Goal: Task Accomplishment & Management: Manage account settings

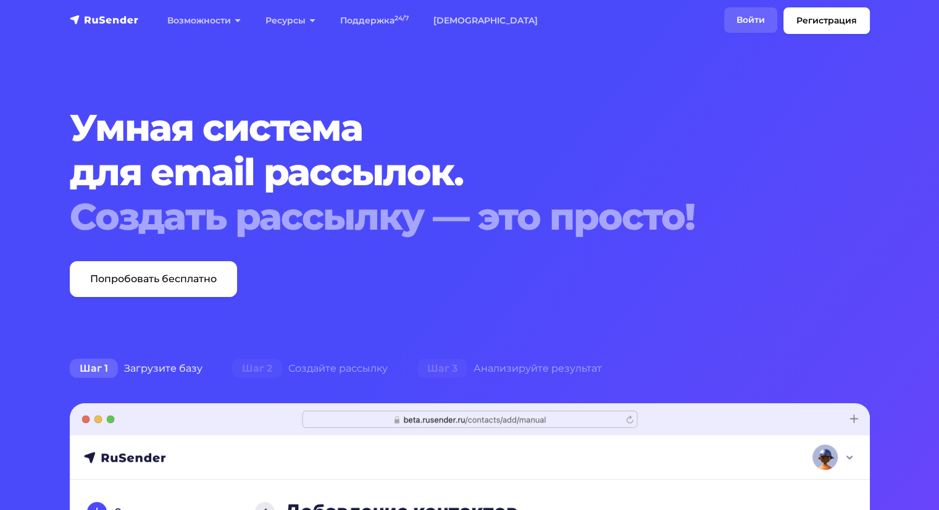
click at [761, 23] on link "Войти" at bounding box center [750, 19] width 53 height 25
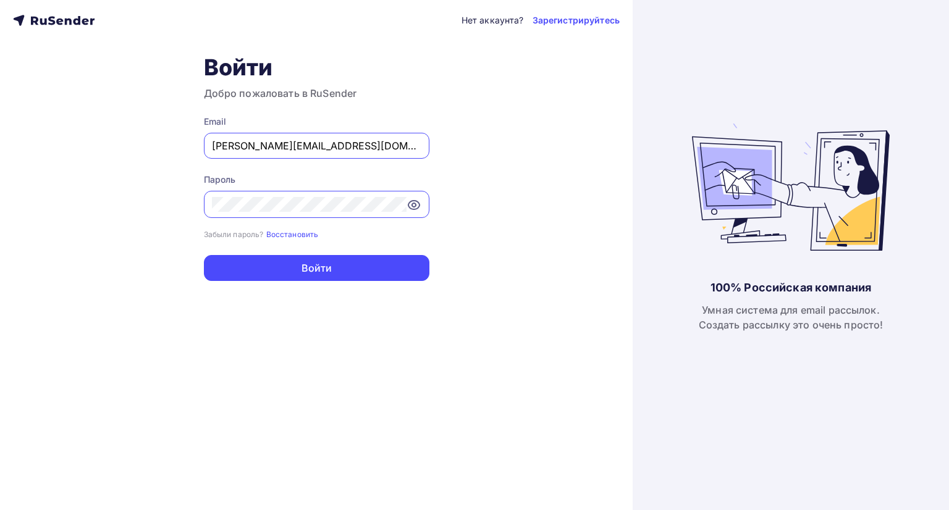
click at [333, 140] on input "ivan.chernakov.ekb@gmail.com" at bounding box center [316, 145] width 209 height 15
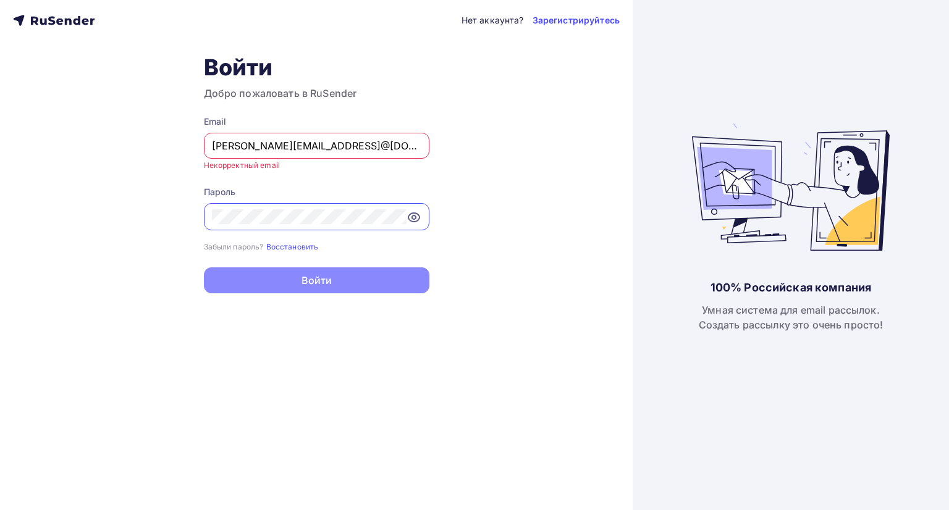
scroll to position [0, 54]
type input "ivan.chernakov.ekb@gmail.com"
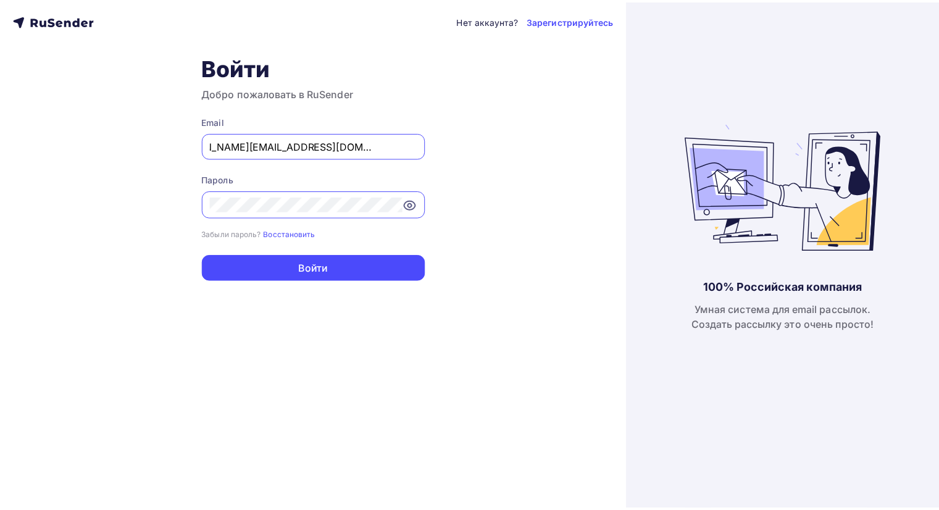
scroll to position [0, 0]
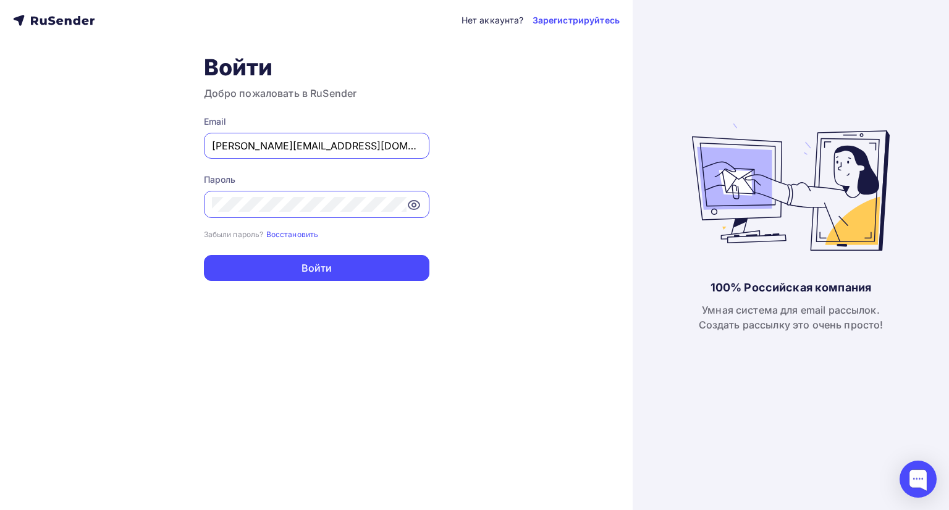
drag, startPoint x: 325, startPoint y: 145, endPoint x: 175, endPoint y: 141, distance: 150.1
click at [175, 141] on div "Нет аккаунта? Зарегистрируйтесь Войти Добро пожаловать в RuSender Email ivan.ch…" at bounding box center [316, 255] width 632 height 510
type input "annnabeteva@yandex.ru"
click at [178, 198] on div "Нет аккаунта? Зарегистрируйтесь Войти Добро пожаловать в RuSender Email annnabe…" at bounding box center [316, 255] width 632 height 510
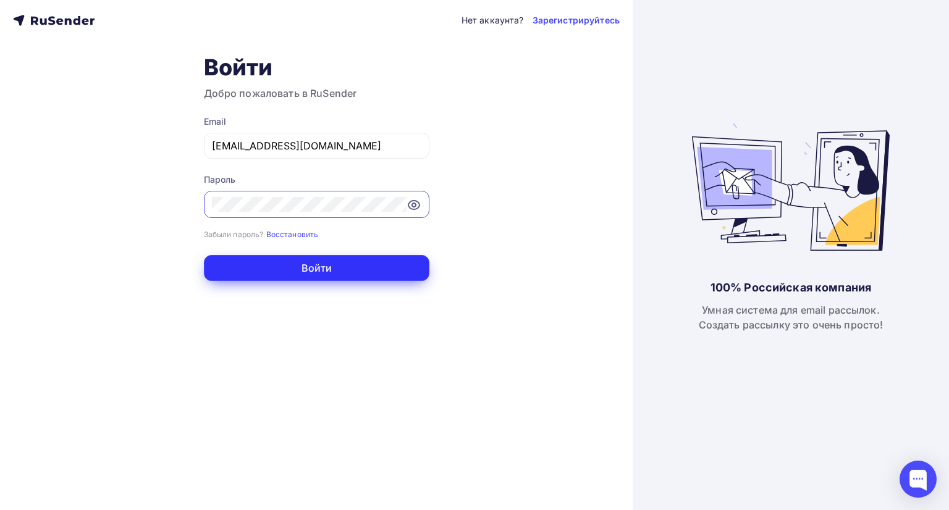
click at [241, 261] on button "Войти" at bounding box center [316, 268] width 225 height 26
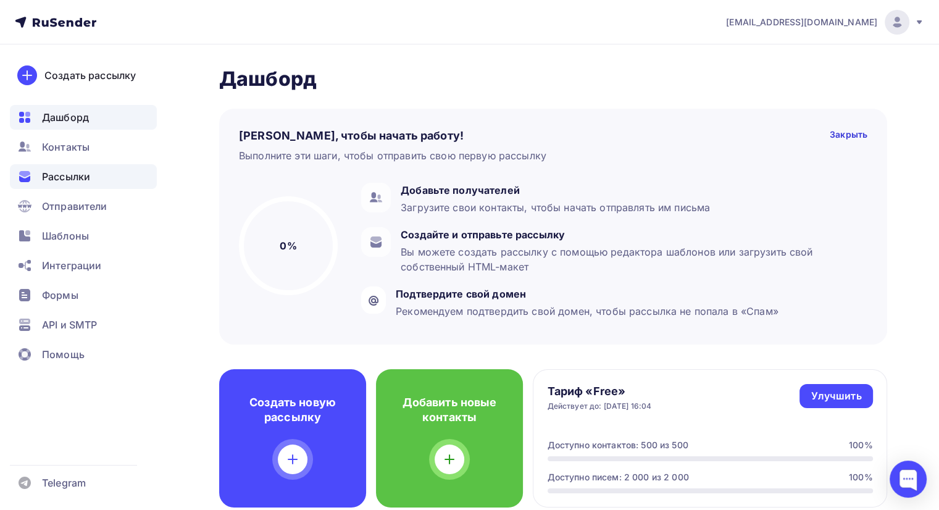
click at [67, 171] on span "Рассылки" at bounding box center [66, 176] width 48 height 15
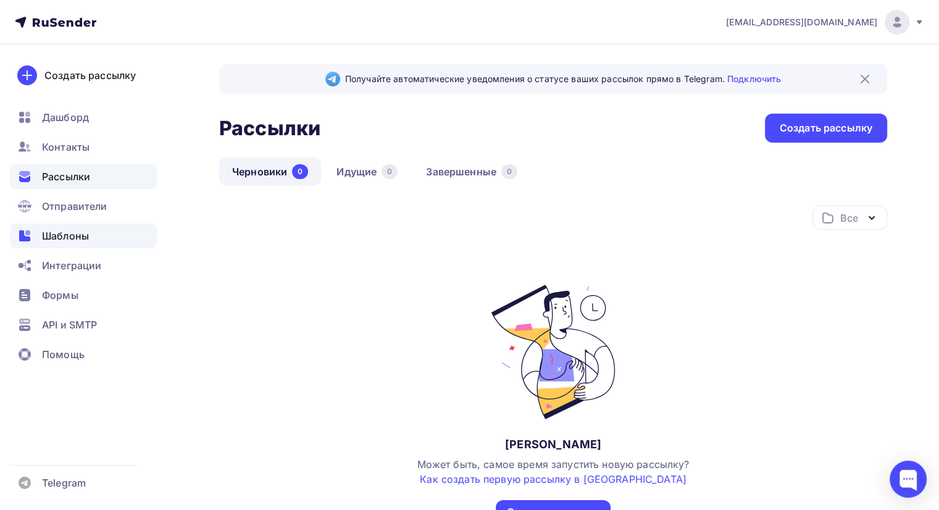
click at [54, 229] on span "Шаблоны" at bounding box center [65, 236] width 47 height 15
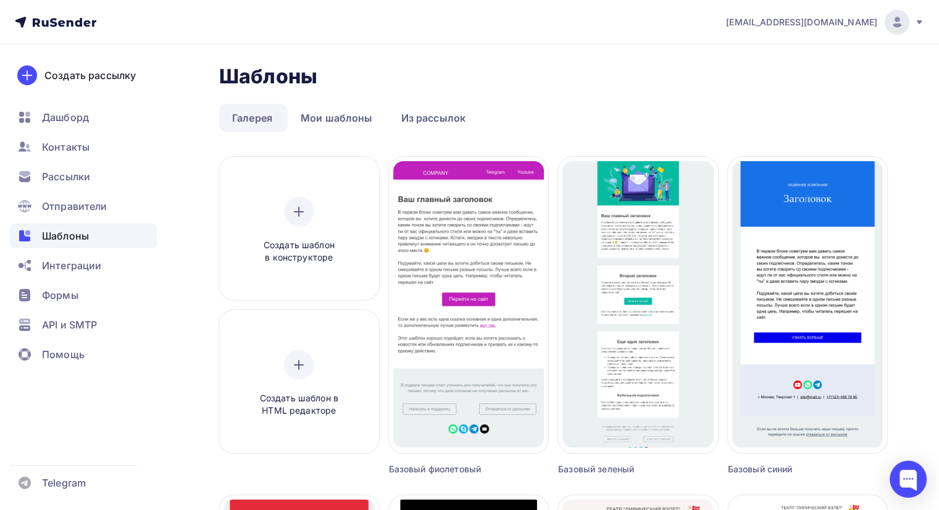
click at [72, 193] on ul "Дашборд Контакты Рассылки Отправители Шаблоны Интеграции Формы API и SMTP Помощь" at bounding box center [83, 239] width 147 height 269
click at [67, 117] on span "Дашборд" at bounding box center [65, 117] width 47 height 15
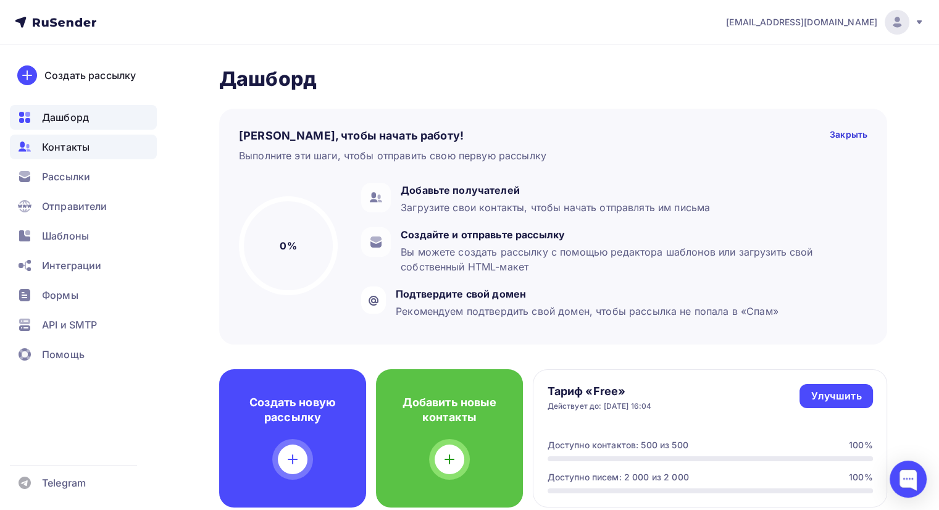
click at [64, 145] on span "Контакты" at bounding box center [66, 147] width 48 height 15
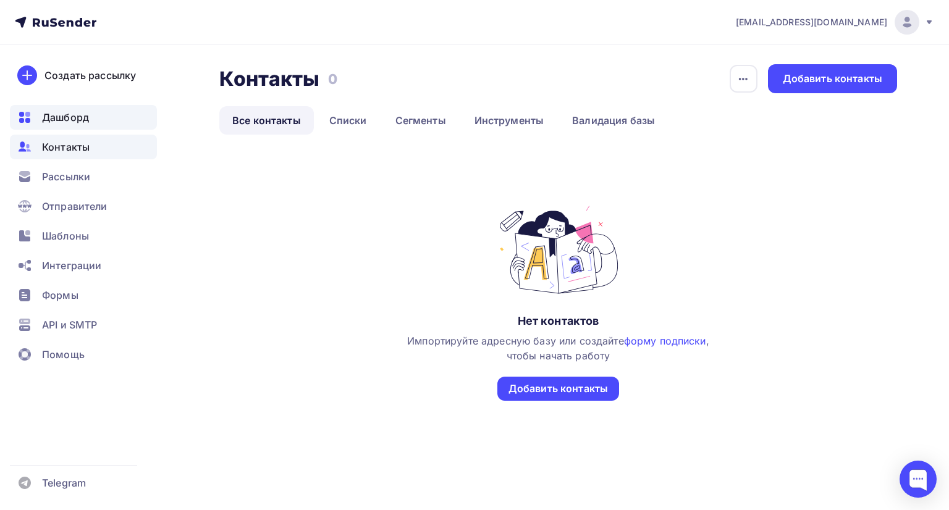
click at [101, 122] on div "Дашборд" at bounding box center [83, 117] width 147 height 25
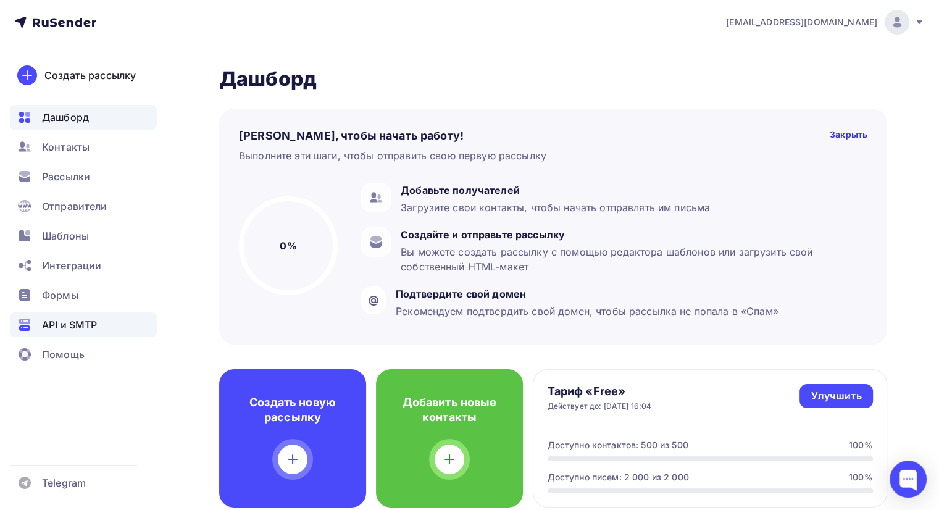
click at [70, 319] on span "API и SMTP" at bounding box center [69, 324] width 55 height 15
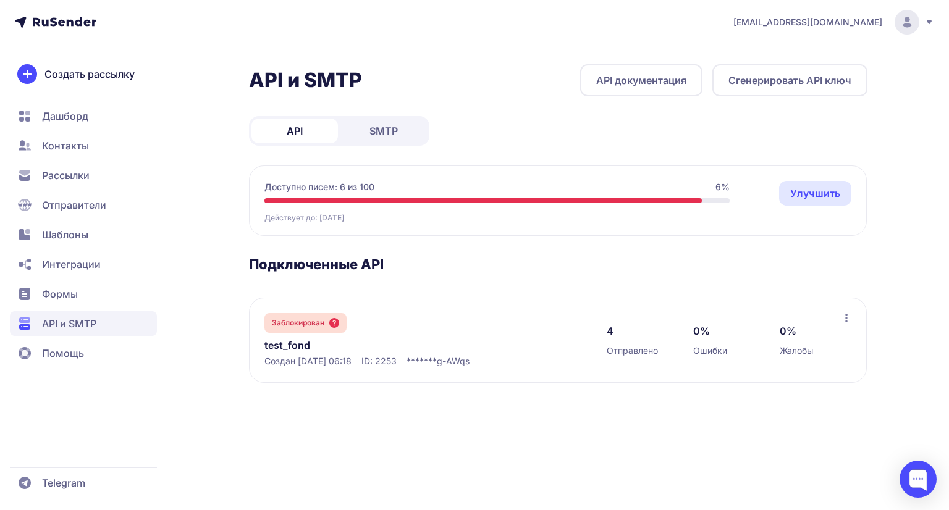
click at [361, 137] on link "SMTP" at bounding box center [383, 131] width 86 height 25
click at [450, 313] on div "Заблокирован test_fond Создан 26.06.2025, 12:16 ID: 2251" at bounding box center [422, 340] width 317 height 54
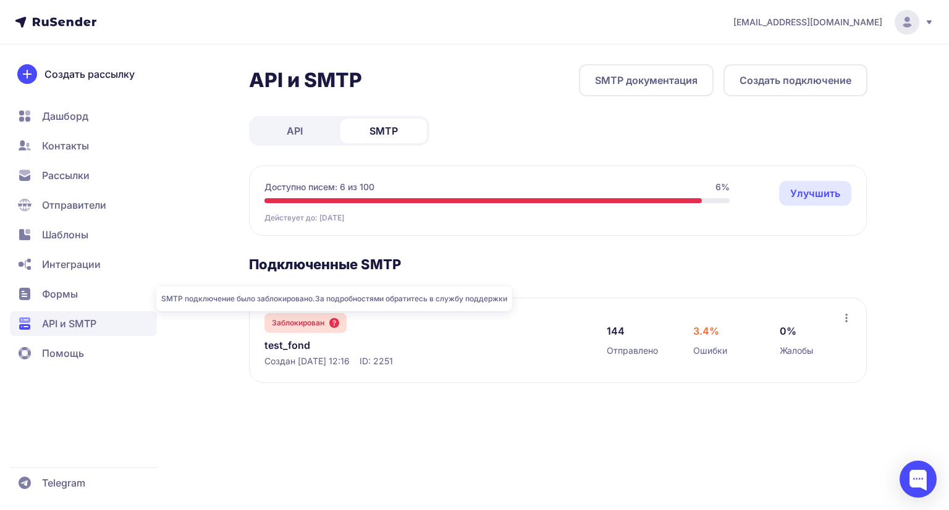
click at [335, 322] on icon at bounding box center [334, 323] width 10 height 10
click at [917, 489] on div at bounding box center [917, 479] width 37 height 37
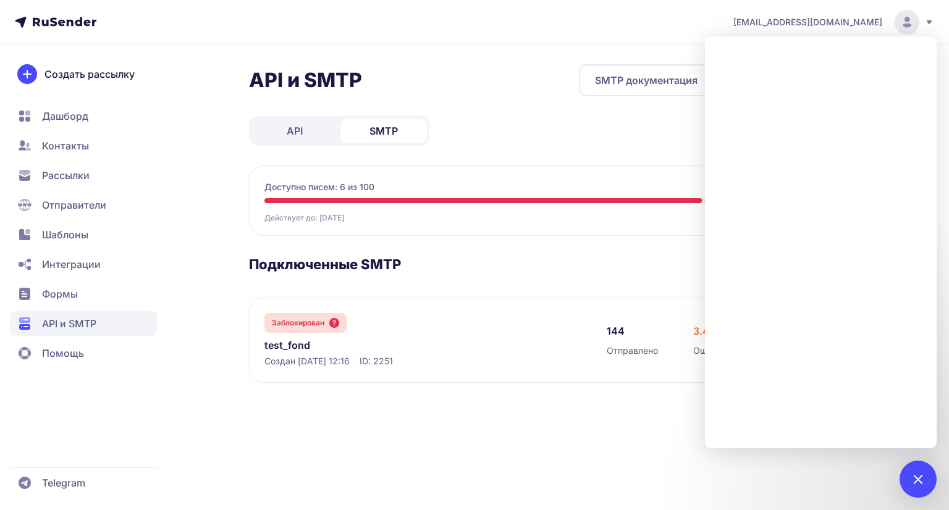
click at [544, 32] on header "annnabeteva@yandex.ru" at bounding box center [474, 22] width 949 height 44
click at [559, 108] on div "API и SMTP SMTP документация Создать подключение API SMTP Доступно писем: 6 из …" at bounding box center [558, 238] width 618 height 348
click at [933, 20] on icon at bounding box center [929, 22] width 10 height 10
click at [917, 463] on div at bounding box center [917, 479] width 37 height 37
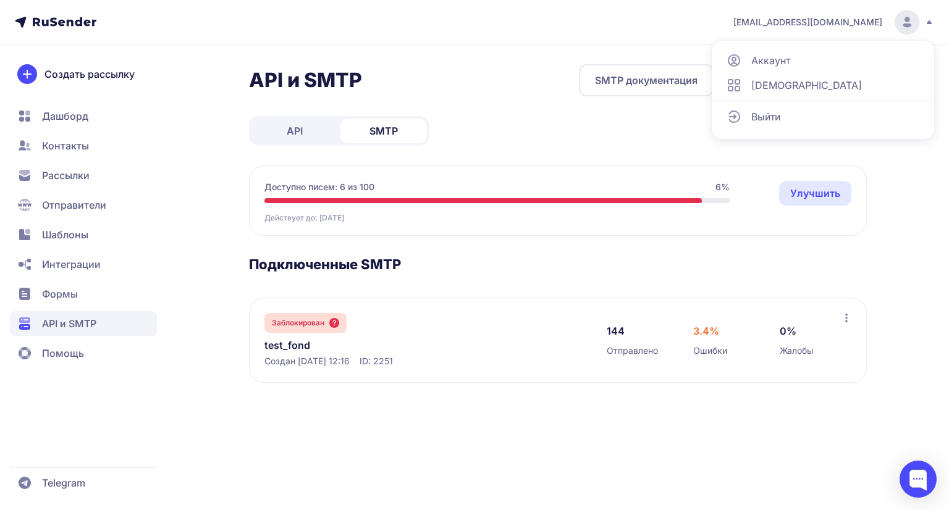
click at [772, 62] on span "Аккаунт" at bounding box center [770, 60] width 39 height 15
click at [913, 467] on div at bounding box center [917, 479] width 37 height 37
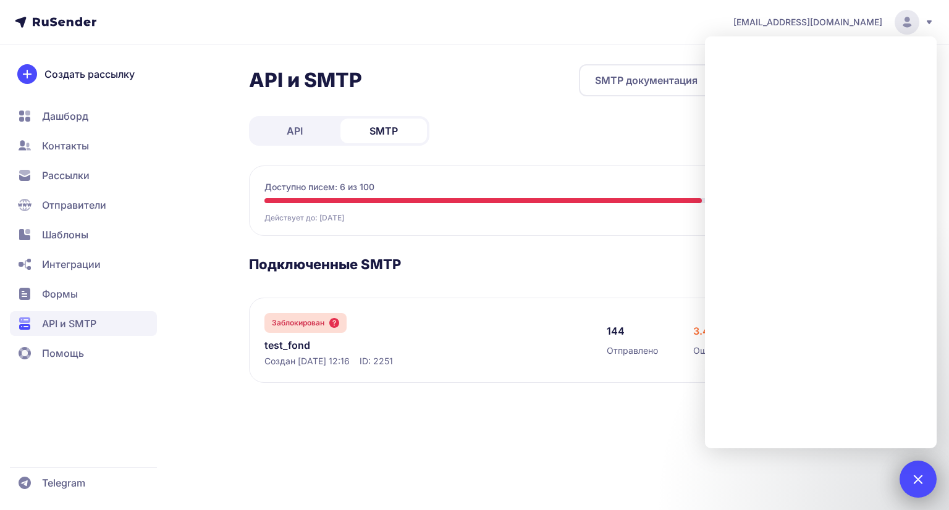
click at [919, 477] on div at bounding box center [917, 479] width 17 height 17
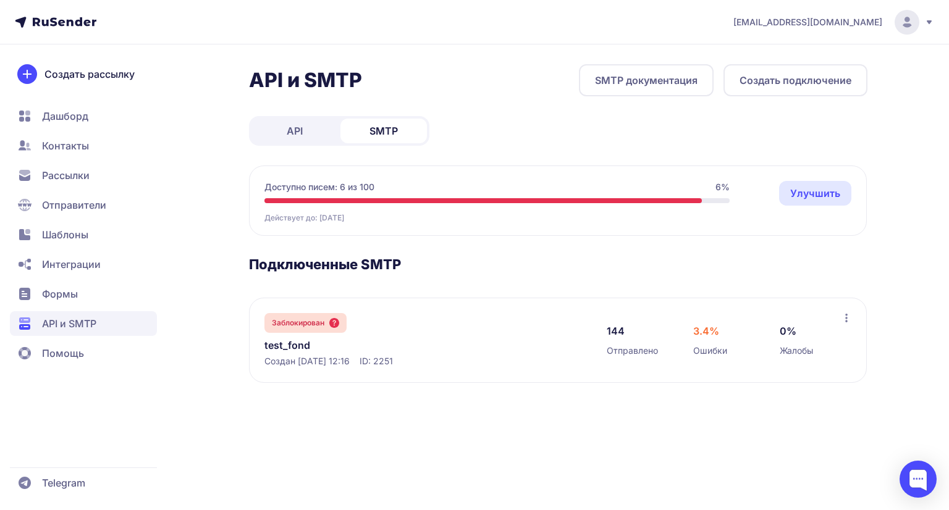
click at [902, 30] on circle at bounding box center [906, 22] width 25 height 25
click at [768, 57] on span "Аккаунт" at bounding box center [770, 60] width 39 height 15
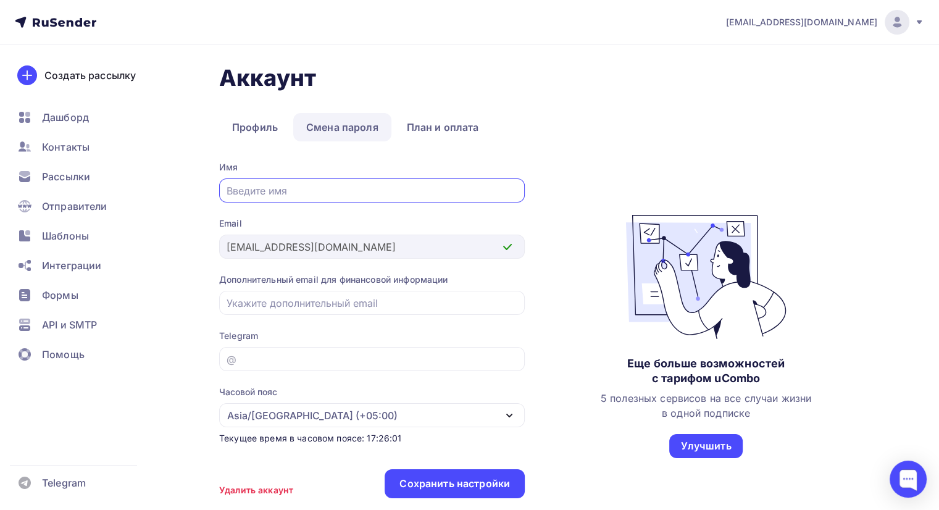
click at [358, 128] on link "Смена пароля" at bounding box center [342, 127] width 98 height 28
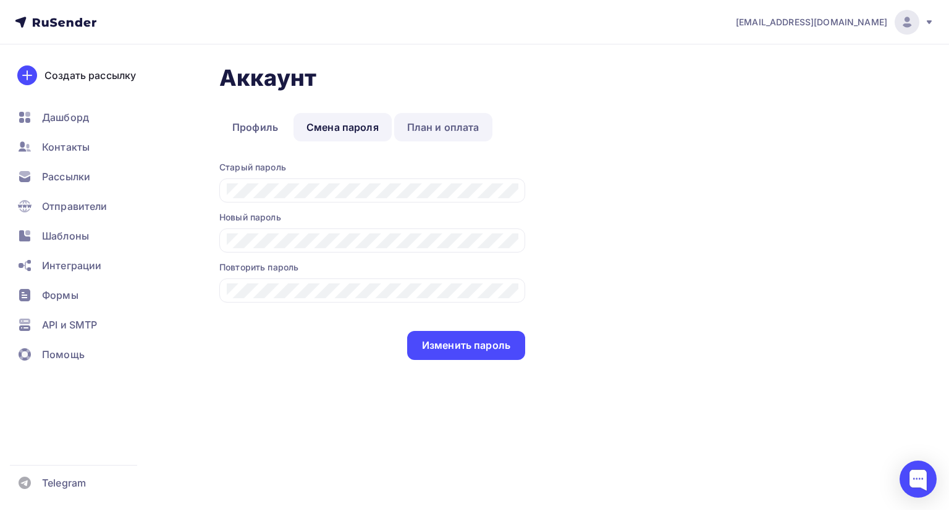
click at [425, 127] on link "План и оплата" at bounding box center [443, 127] width 98 height 28
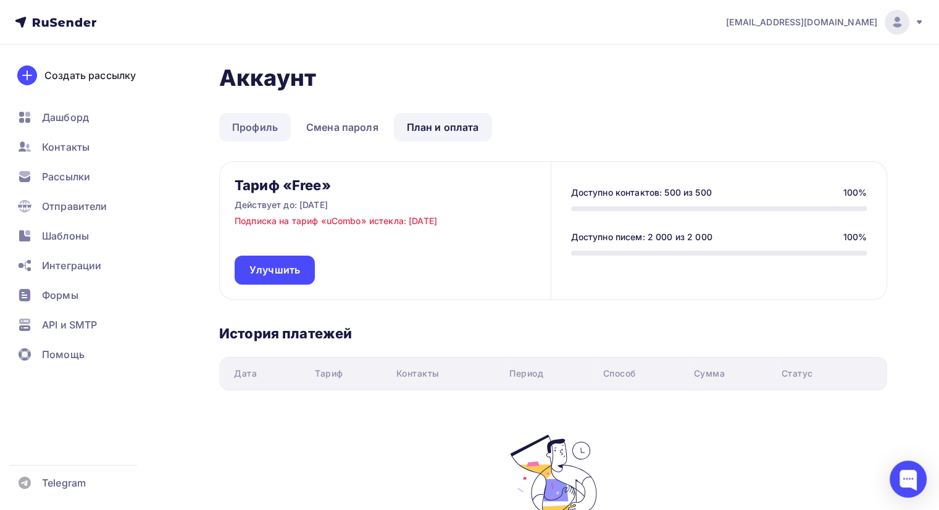
click at [263, 127] on link "Профиль" at bounding box center [255, 127] width 72 height 28
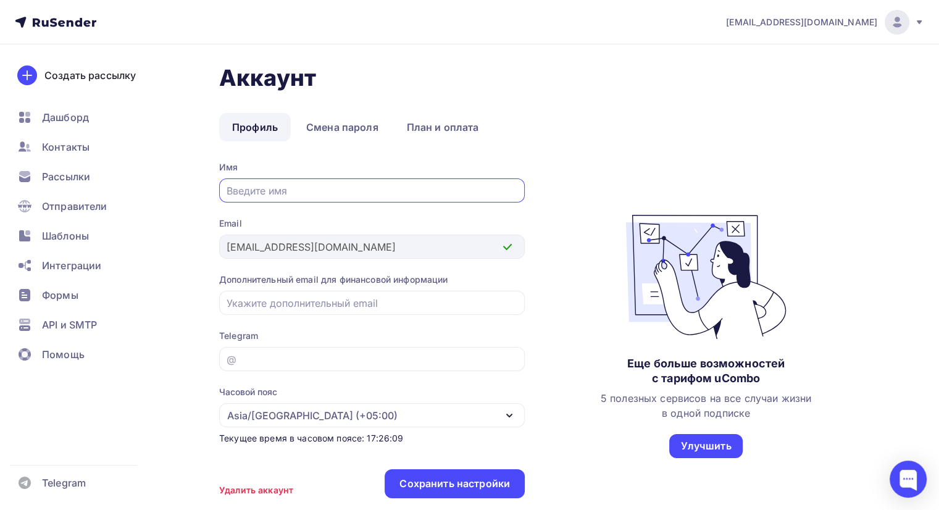
scroll to position [84, 0]
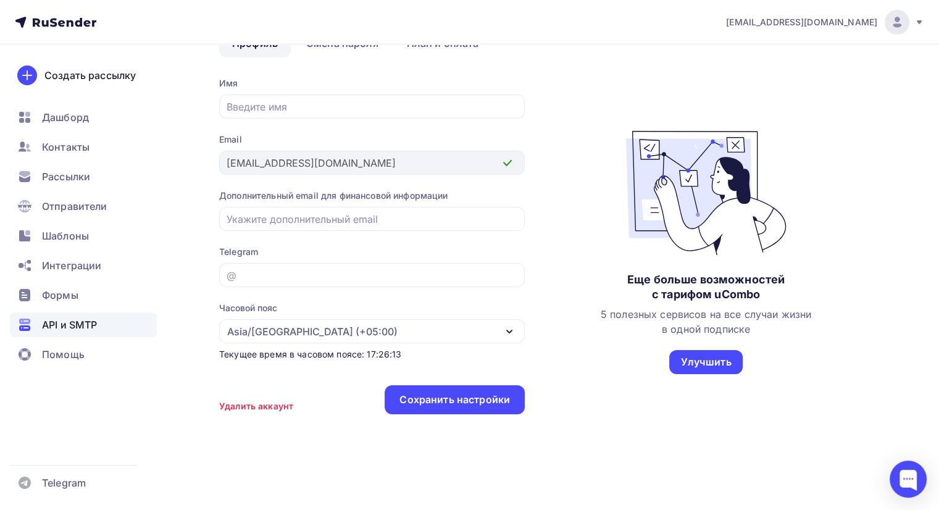
click at [74, 324] on span "API и SMTP" at bounding box center [69, 324] width 55 height 15
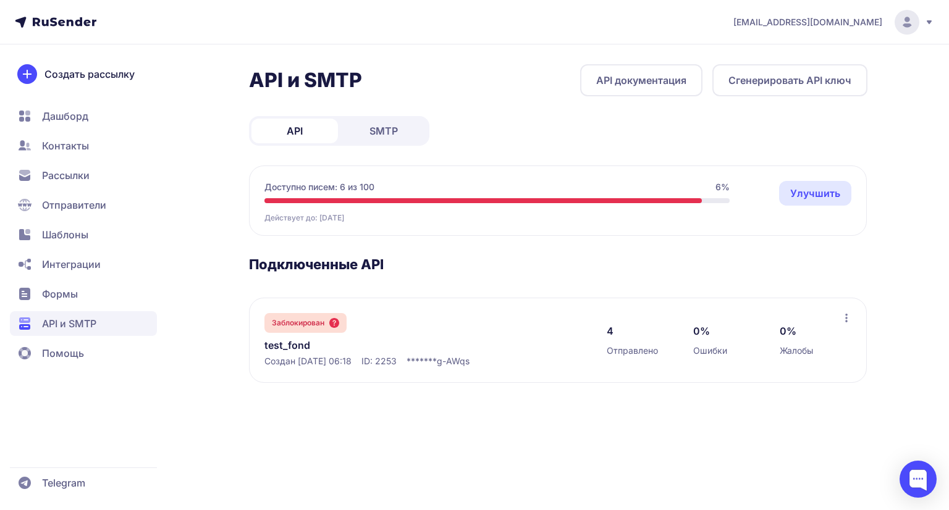
click at [49, 32] on header "[EMAIL_ADDRESS][DOMAIN_NAME]" at bounding box center [474, 22] width 949 height 44
click at [49, 22] on icon at bounding box center [65, 21] width 64 height 9
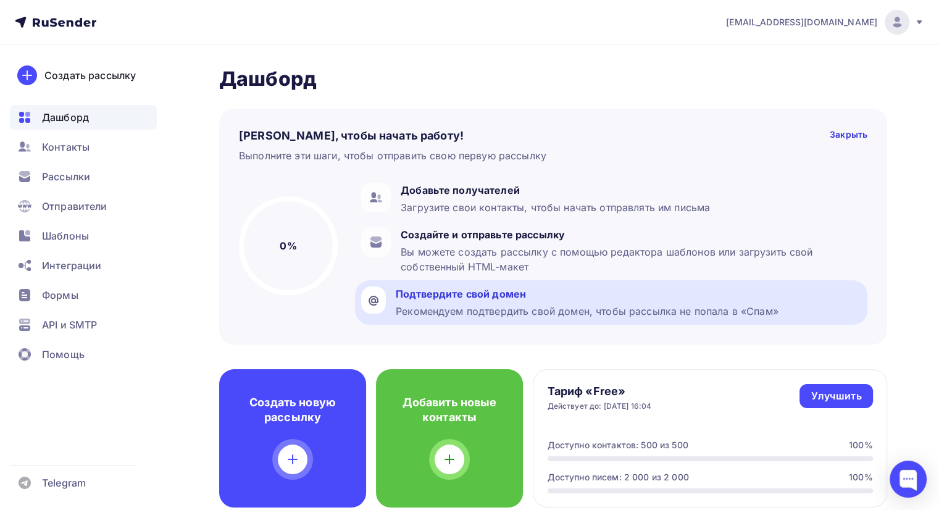
click at [448, 299] on div "Подтвердите свой домен" at bounding box center [587, 294] width 383 height 15
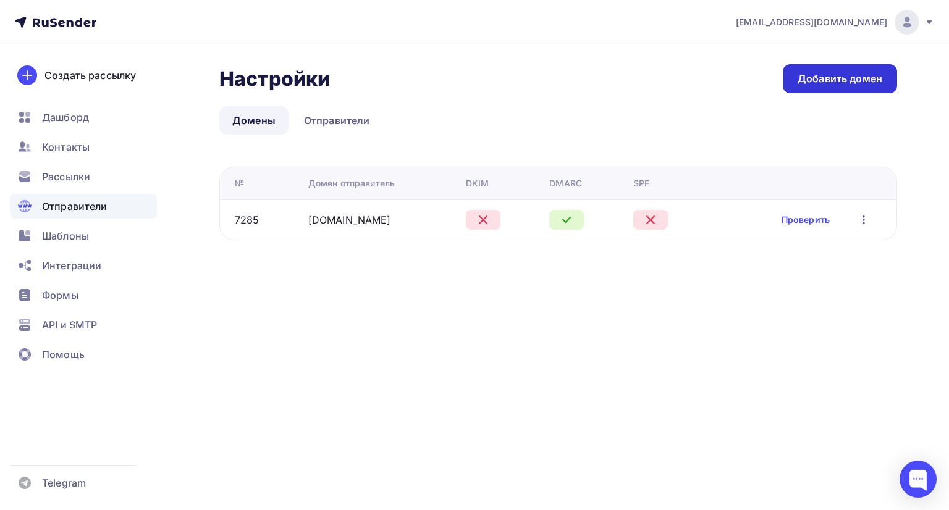
click at [847, 81] on div "Добавить домен" at bounding box center [839, 79] width 85 height 14
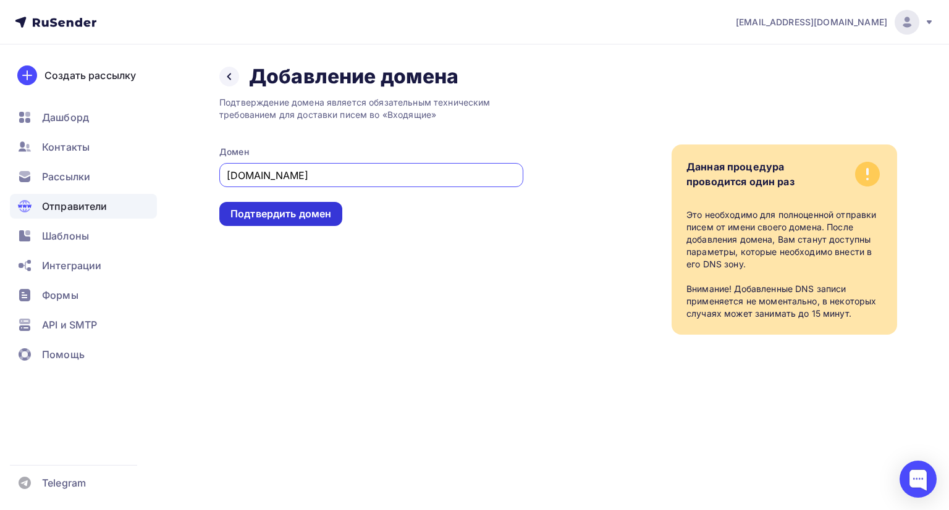
type input "[DOMAIN_NAME]"
click at [282, 211] on div "Подтвердить домен" at bounding box center [280, 214] width 101 height 14
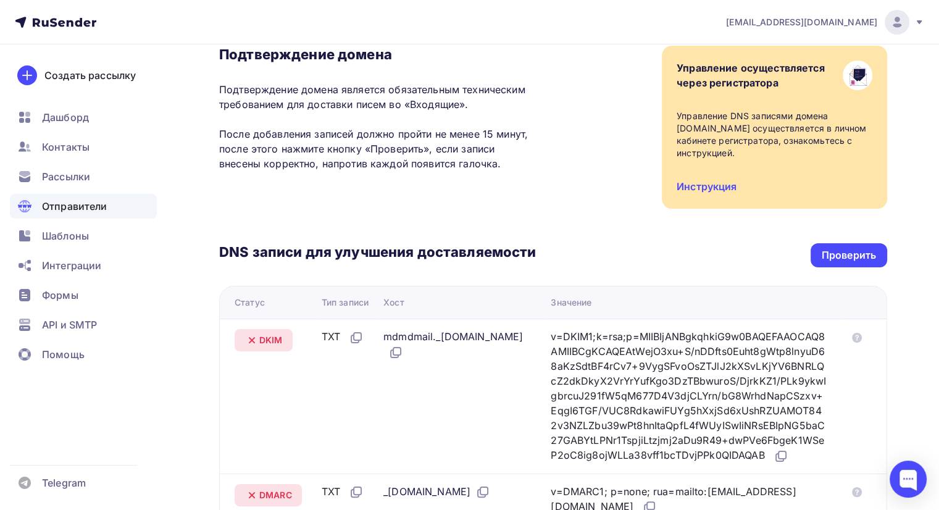
scroll to position [83, 0]
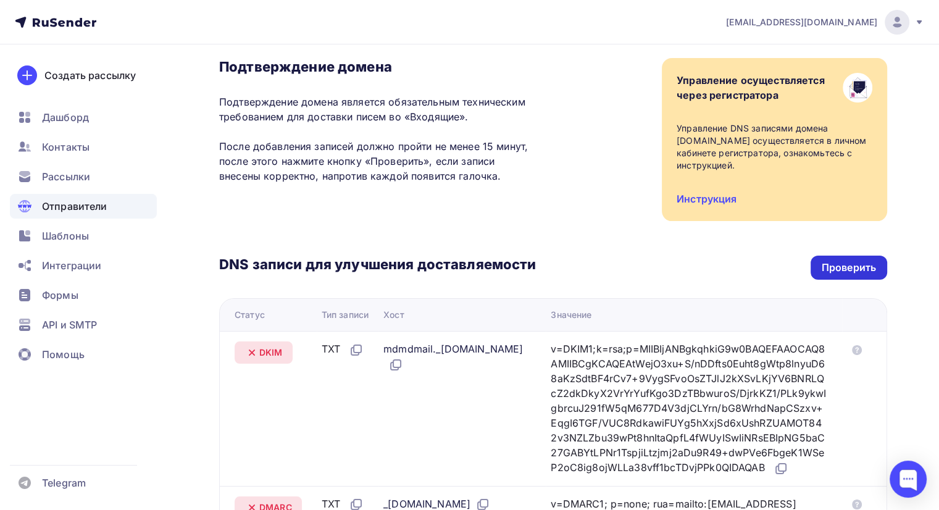
click at [833, 262] on div "Проверить" at bounding box center [849, 268] width 54 height 14
click at [818, 264] on div "Проверить" at bounding box center [849, 268] width 77 height 24
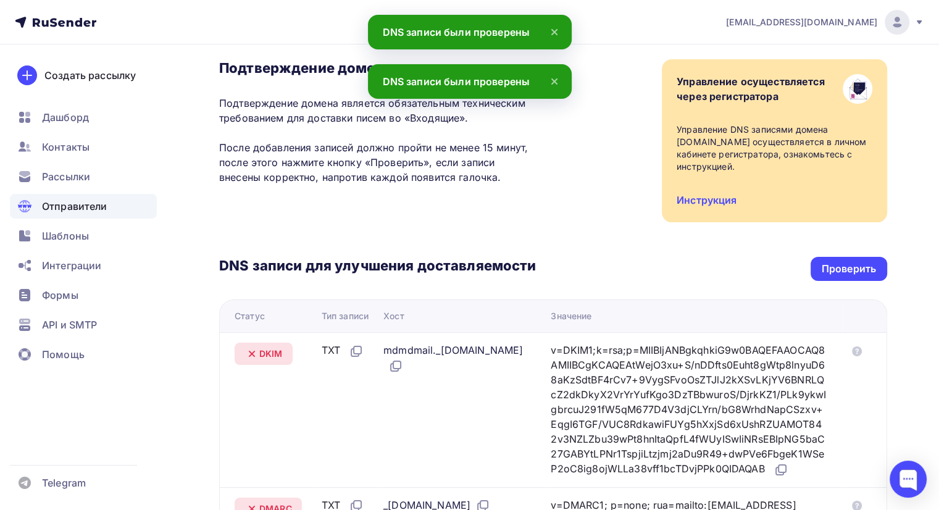
scroll to position [0, 0]
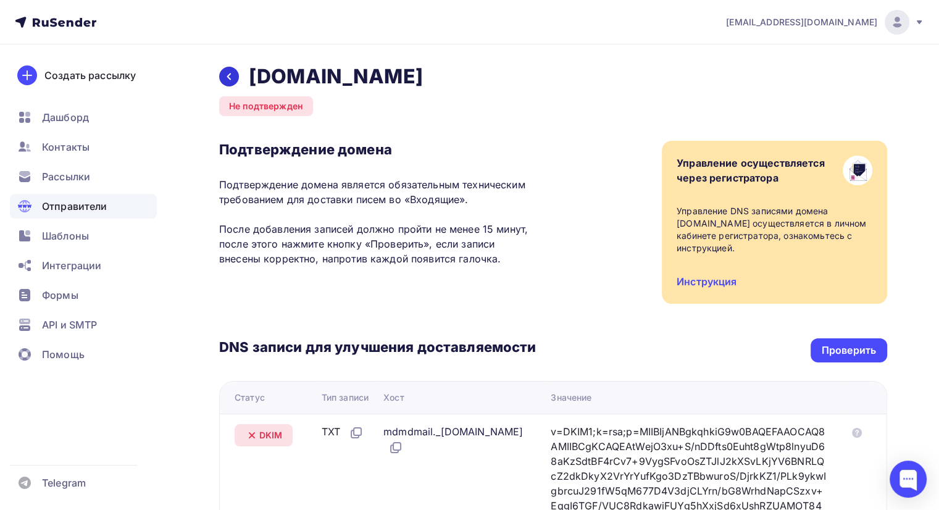
click at [221, 80] on div at bounding box center [229, 77] width 20 height 20
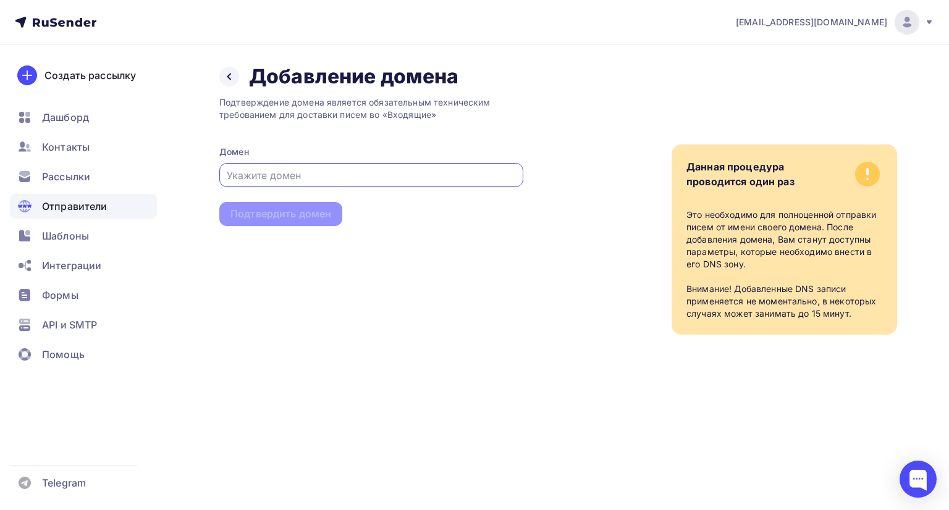
click at [360, 174] on input "text" at bounding box center [372, 175] width 290 height 15
paste input "[DOMAIN_NAME]"
type input "[DOMAIN_NAME]"
click at [317, 222] on div "Подтвердить домен" at bounding box center [280, 214] width 123 height 24
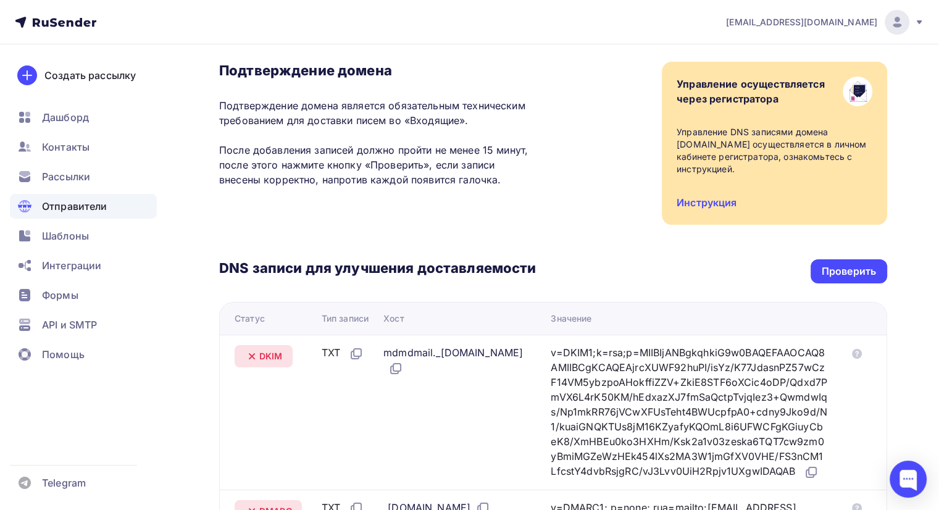
scroll to position [5, 0]
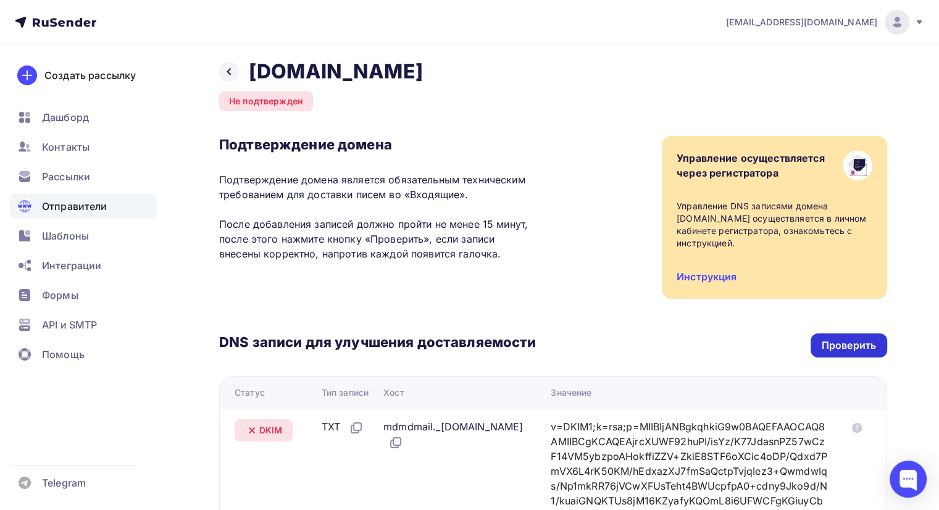
click at [840, 342] on div "Проверить" at bounding box center [849, 345] width 54 height 14
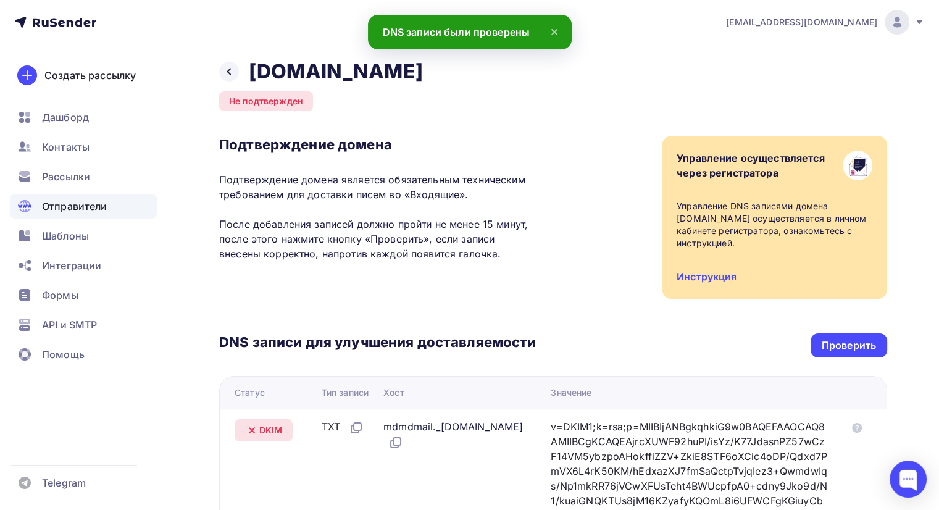
click at [555, 32] on icon at bounding box center [554, 32] width 5 height 5
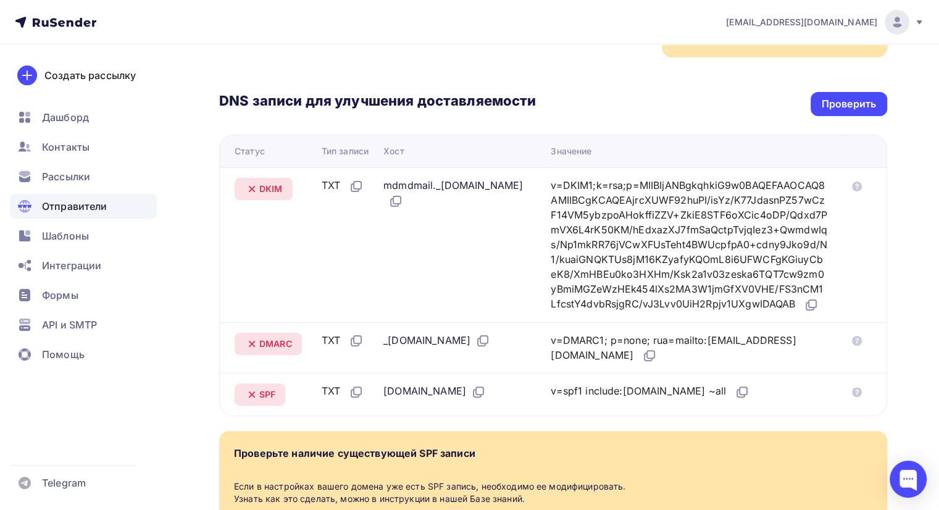
scroll to position [400, 0]
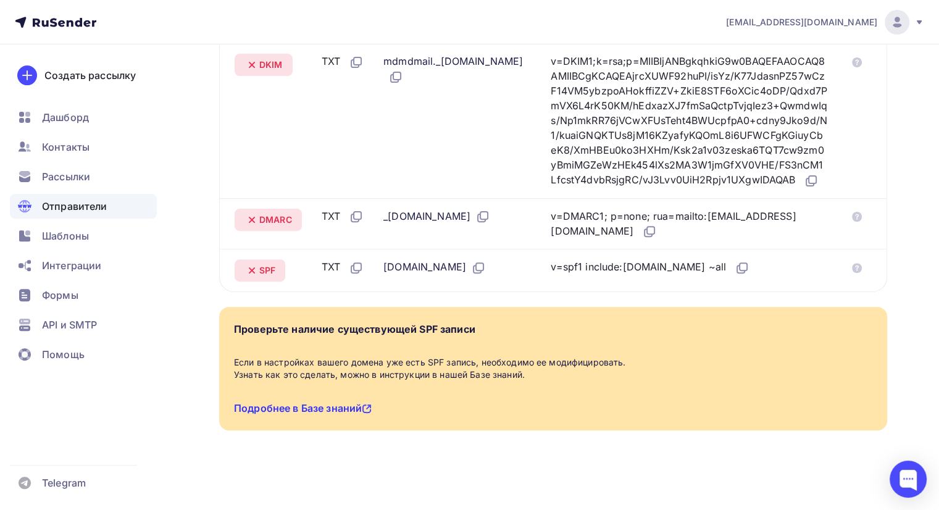
click at [353, 407] on link "Подробнее в Базе знаний" at bounding box center [303, 408] width 138 height 12
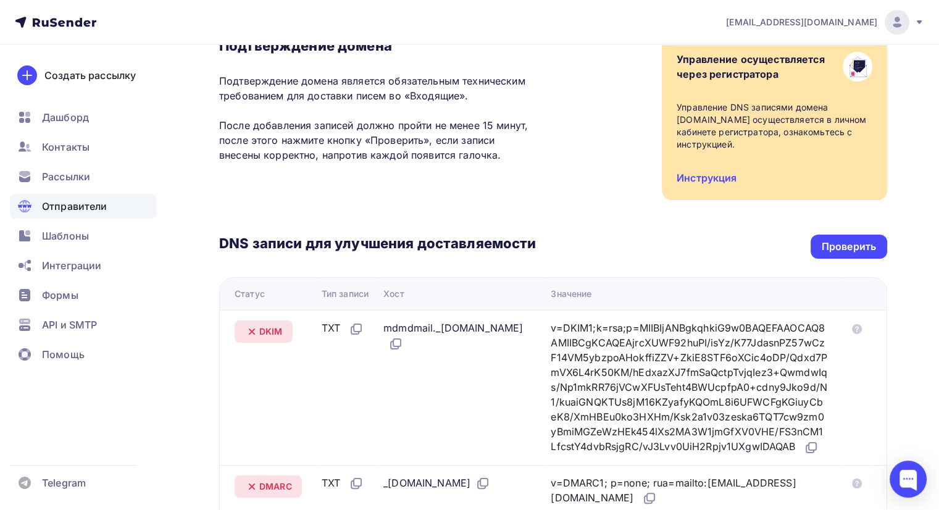
scroll to position [0, 0]
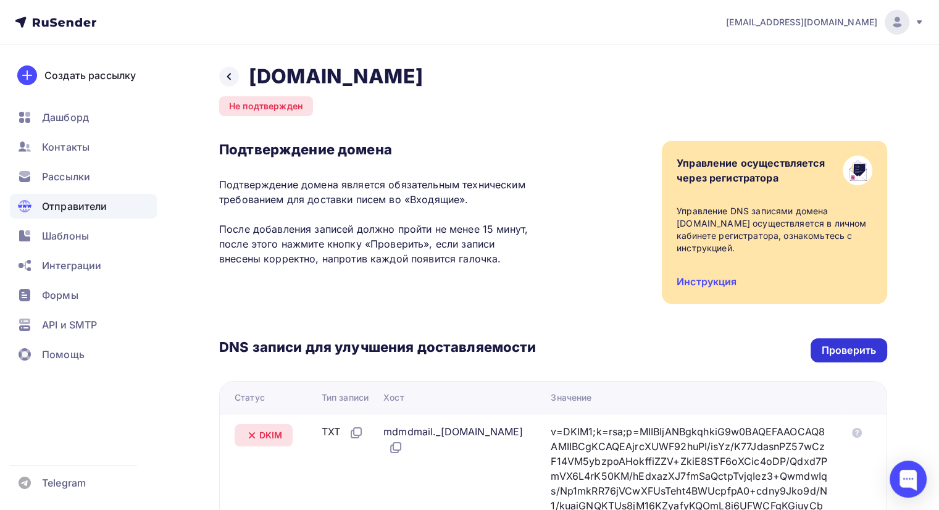
click at [825, 351] on div "Проверить" at bounding box center [849, 350] width 54 height 14
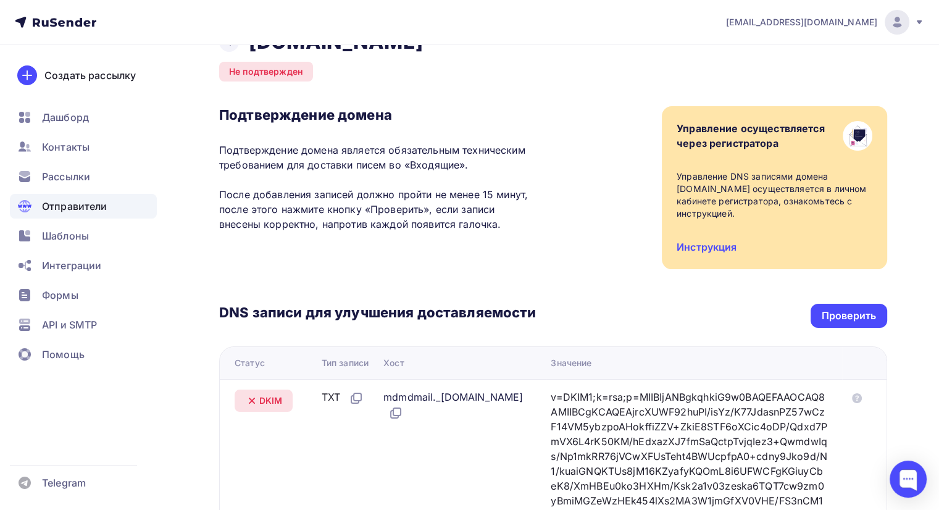
scroll to position [33, 0]
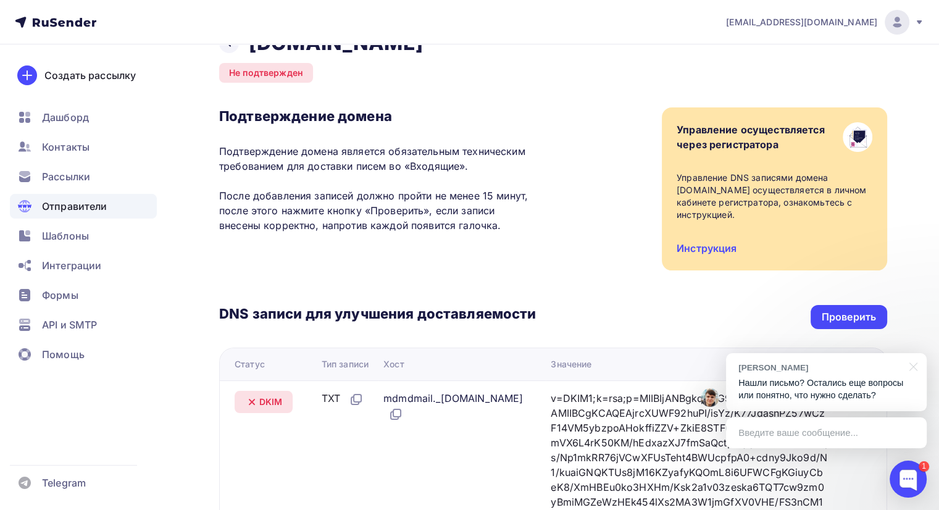
click at [815, 397] on p "Нашли письмо? Остались еще вопросы или понятно, что нужно сделать?" at bounding box center [827, 389] width 176 height 25
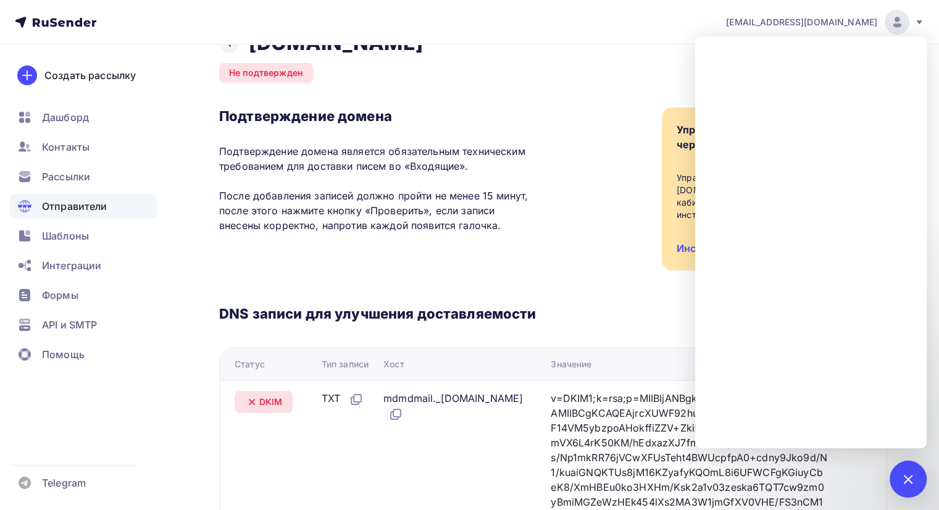
click at [556, 238] on div "Подтверждение домена Подтверждение домена является обязательным техническим тре…" at bounding box center [553, 188] width 668 height 163
click at [912, 479] on div at bounding box center [908, 479] width 17 height 17
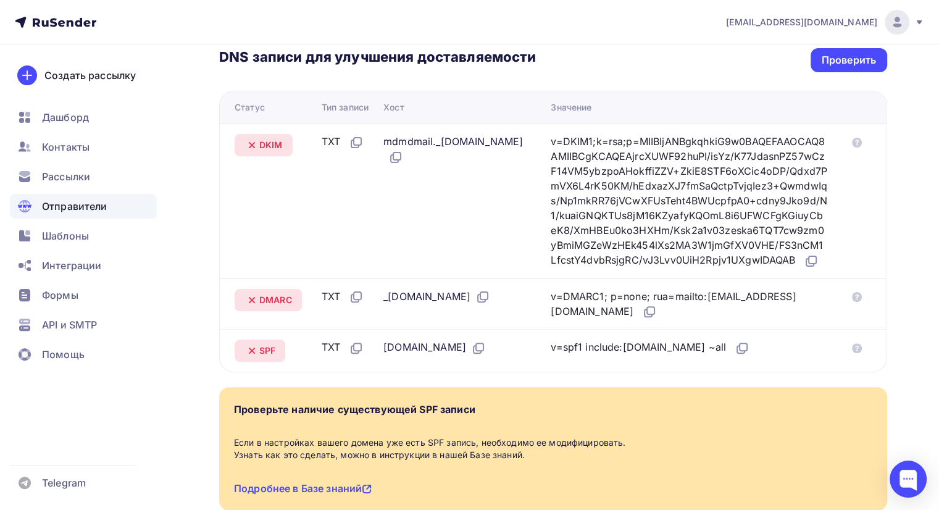
scroll to position [400, 0]
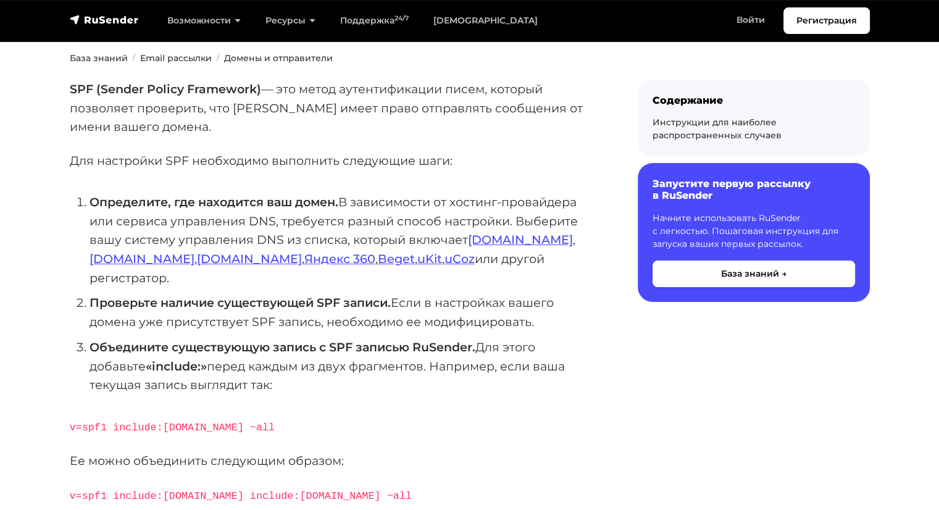
scroll to position [162, 0]
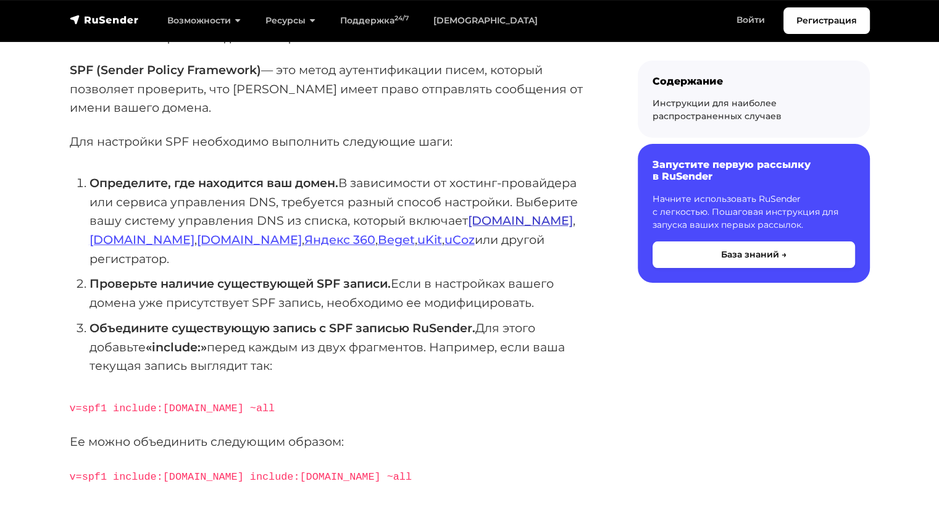
click at [495, 225] on link "[DOMAIN_NAME]" at bounding box center [520, 220] width 105 height 15
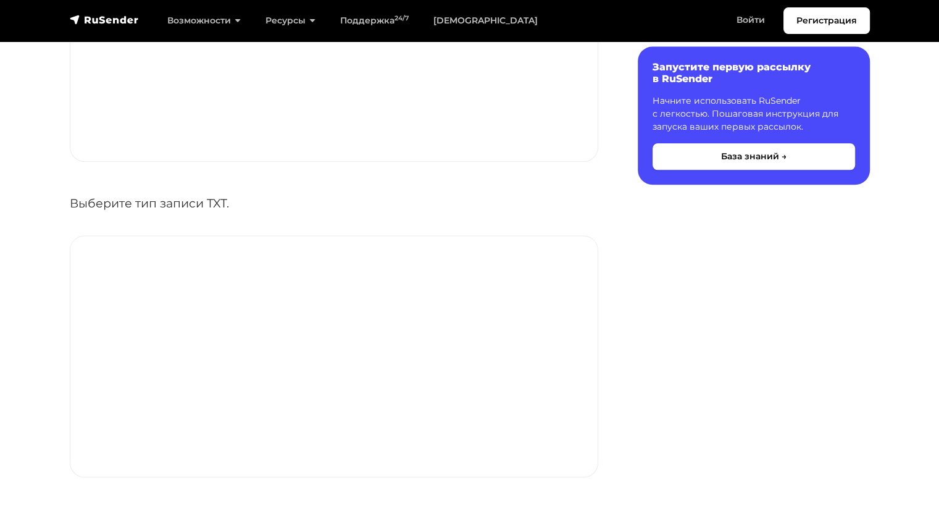
scroll to position [1535, 0]
